Goal: Task Accomplishment & Management: Use online tool/utility

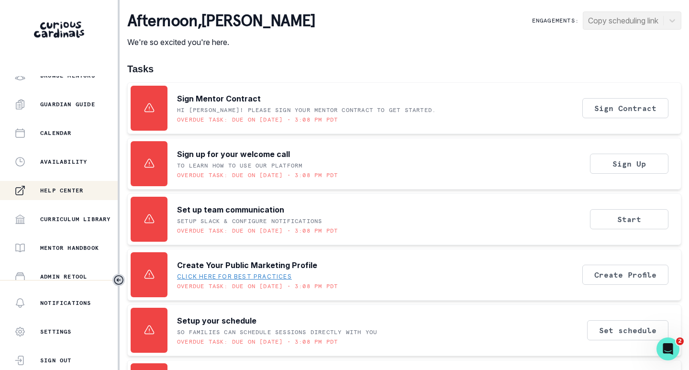
scroll to position [191, 0]
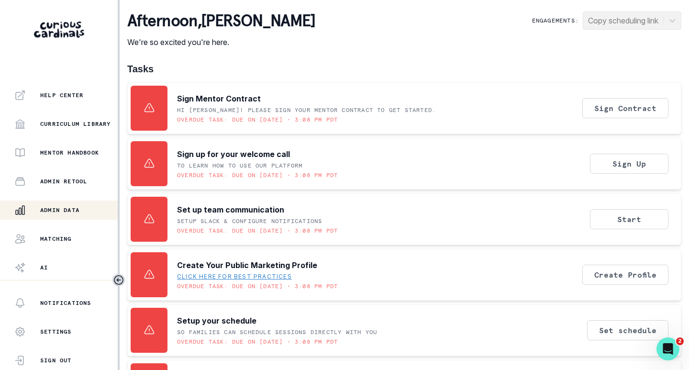
click at [52, 210] on p "Admin Data" at bounding box center [59, 210] width 39 height 8
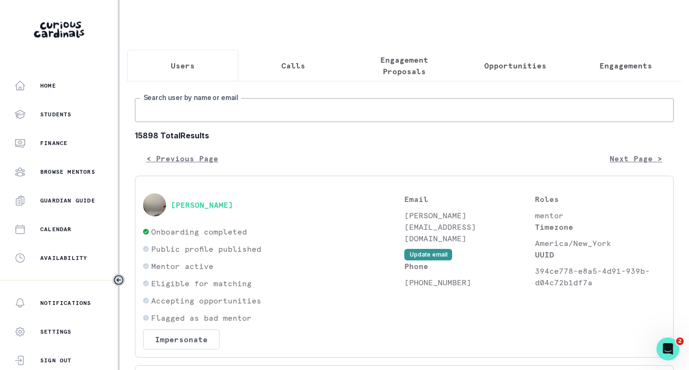
click at [204, 110] on input "Search user by name or email" at bounding box center [404, 110] width 539 height 24
paste input "[PERSON_NAME]"
type input "[PERSON_NAME]"
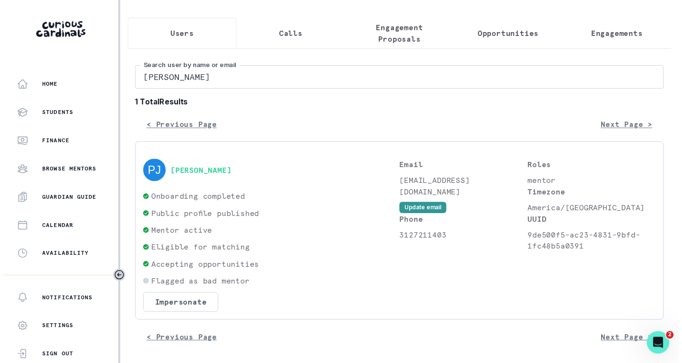
scroll to position [41, 0]
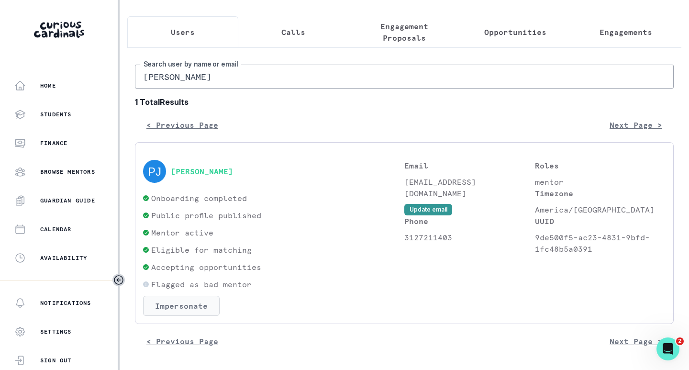
click at [194, 303] on button "Impersonate" at bounding box center [181, 306] width 77 height 20
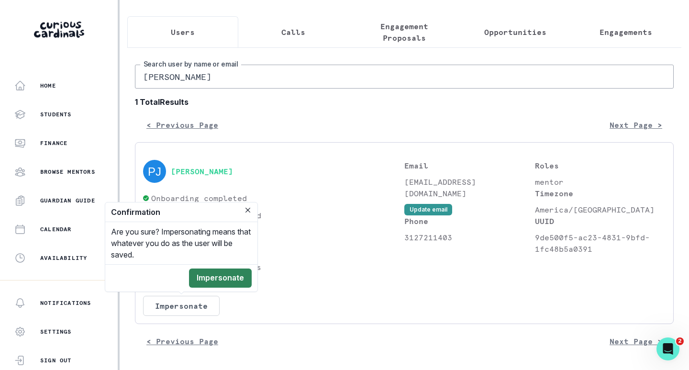
click at [234, 282] on button "Impersonate" at bounding box center [220, 278] width 63 height 19
